Goal: Navigation & Orientation: Find specific page/section

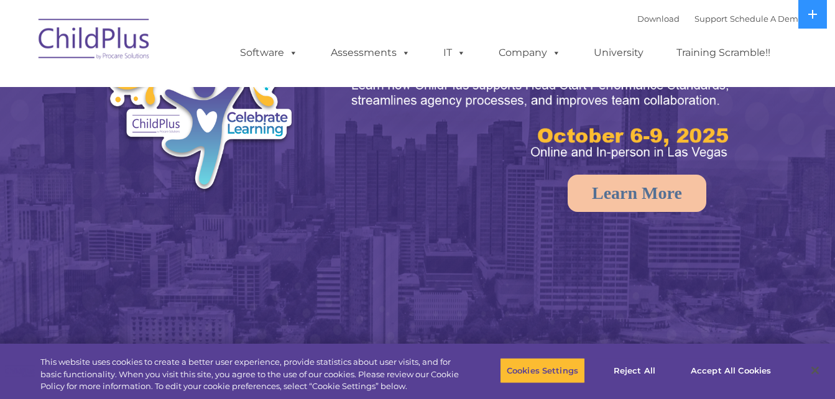
select select "MEDIUM"
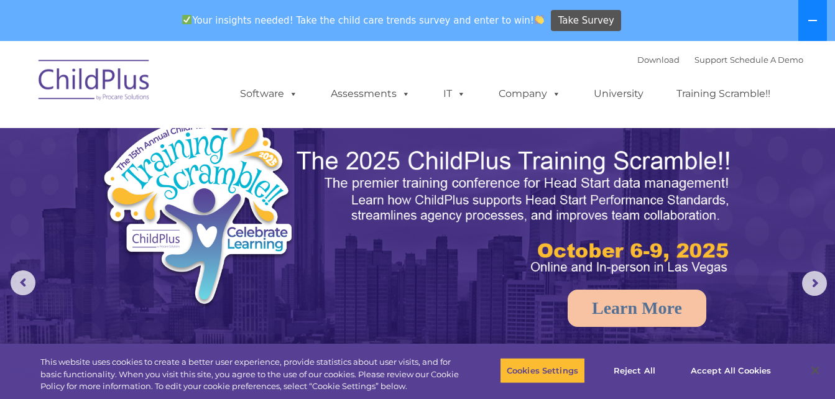
click at [808, 21] on icon at bounding box center [812, 21] width 10 height 10
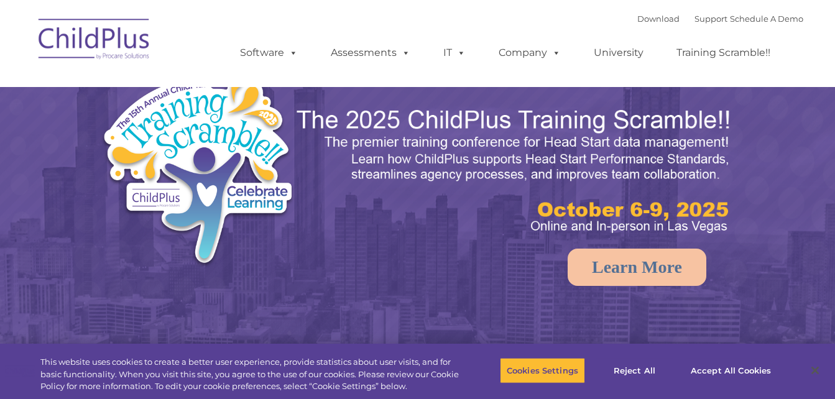
select select "MEDIUM"
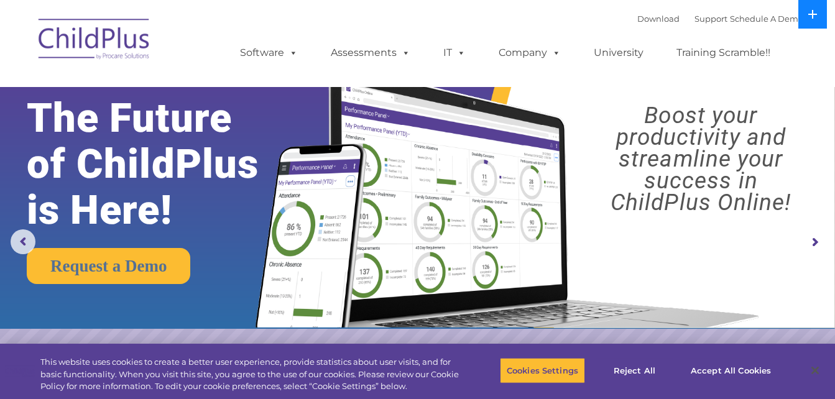
click at [810, 19] on button at bounding box center [812, 14] width 29 height 29
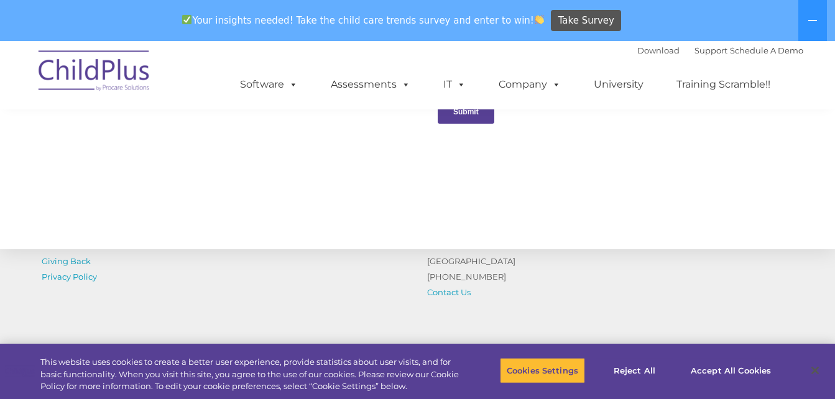
scroll to position [1477, 0]
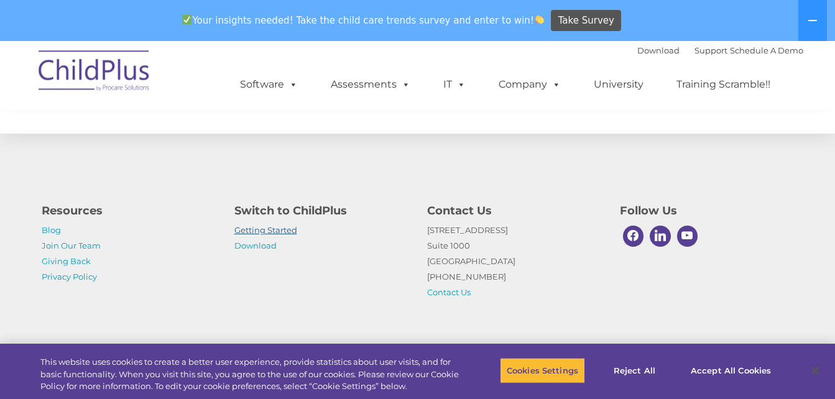
click at [272, 232] on link "Getting Started" at bounding box center [265, 230] width 63 height 10
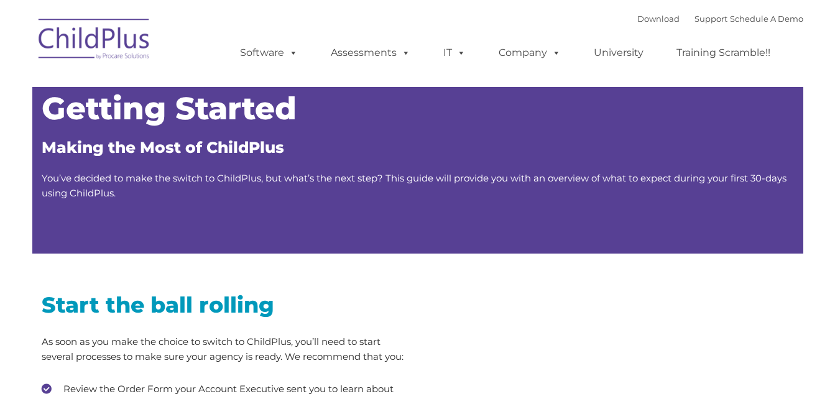
type input ""
